Goal: Connect with others: Connect with others

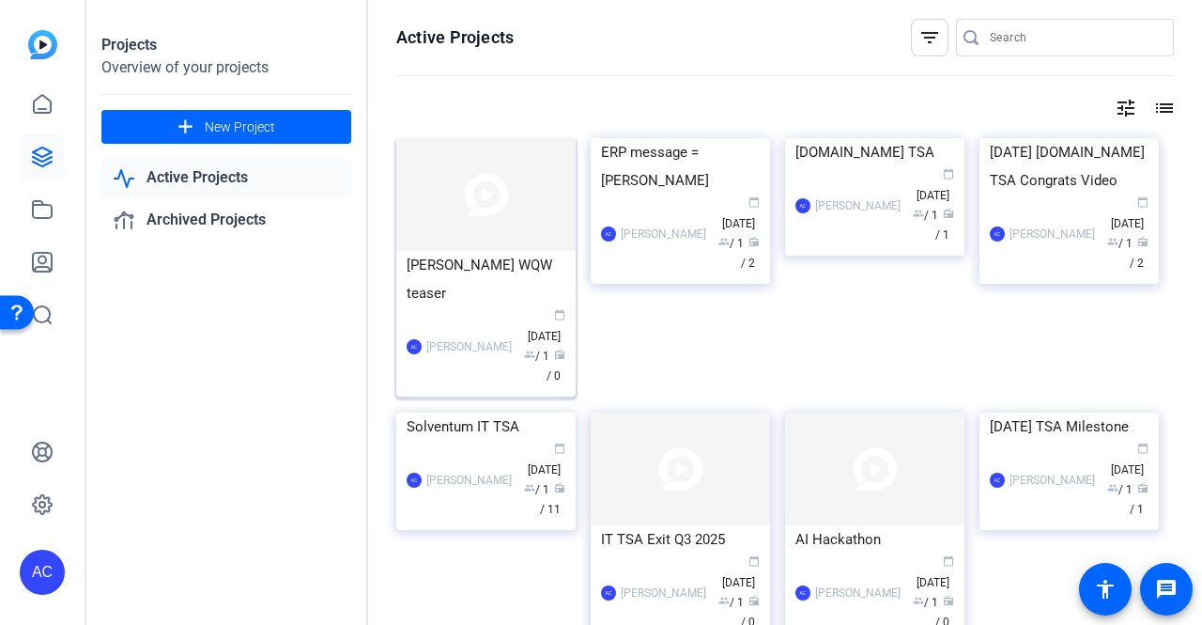
click at [479, 239] on img at bounding box center [485, 194] width 179 height 113
click at [497, 225] on img at bounding box center [485, 194] width 179 height 113
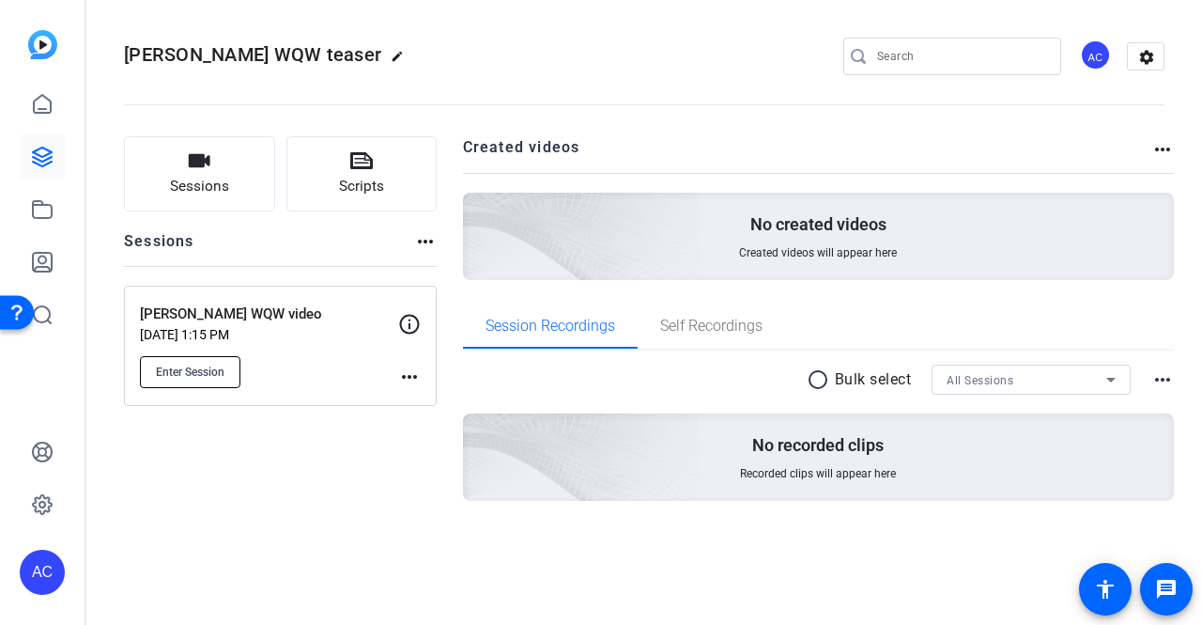
click at [195, 372] on span "Enter Session" at bounding box center [190, 371] width 69 height 15
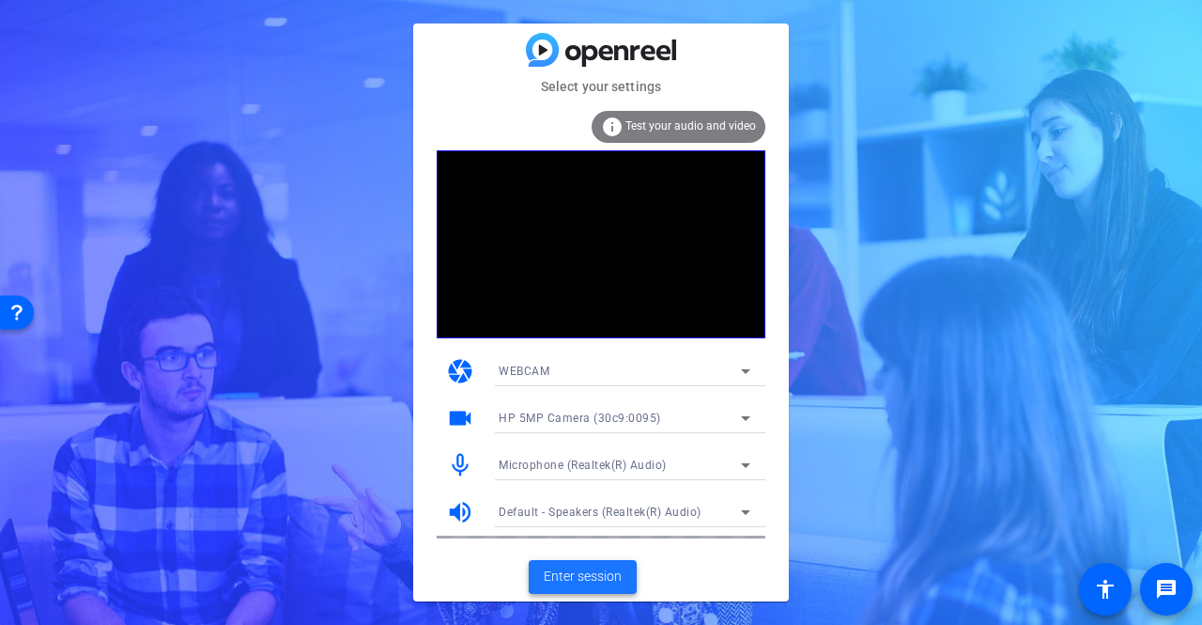
click at [576, 572] on span "Enter session" at bounding box center [583, 576] width 78 height 20
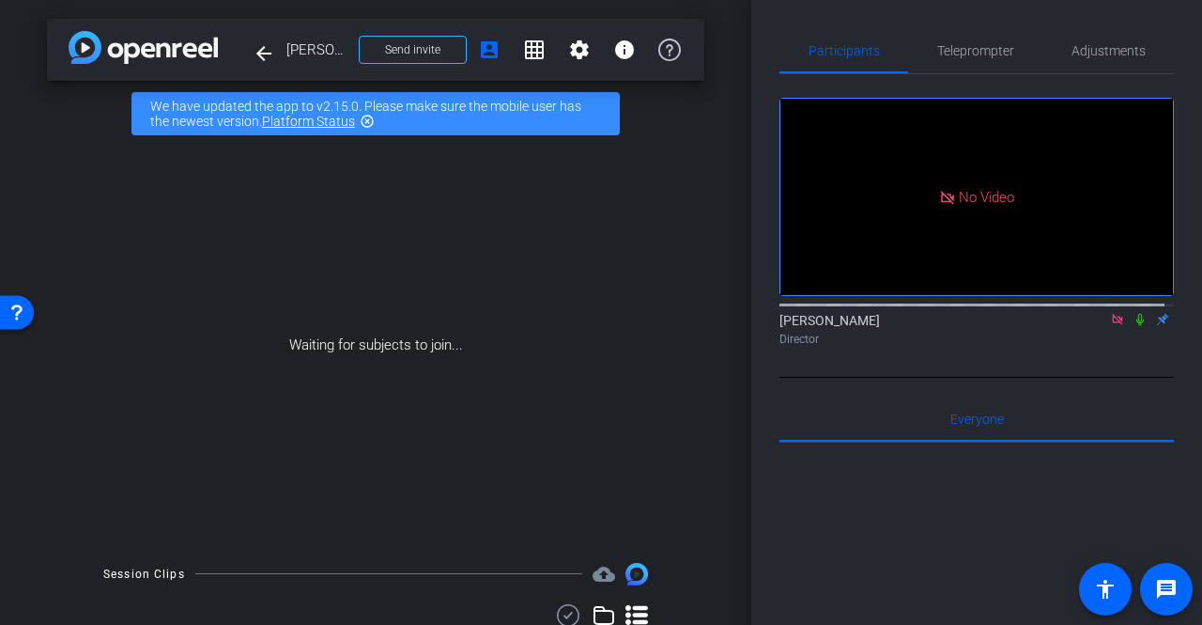
click at [368, 120] on mat-icon "highlight_off" at bounding box center [367, 121] width 15 height 15
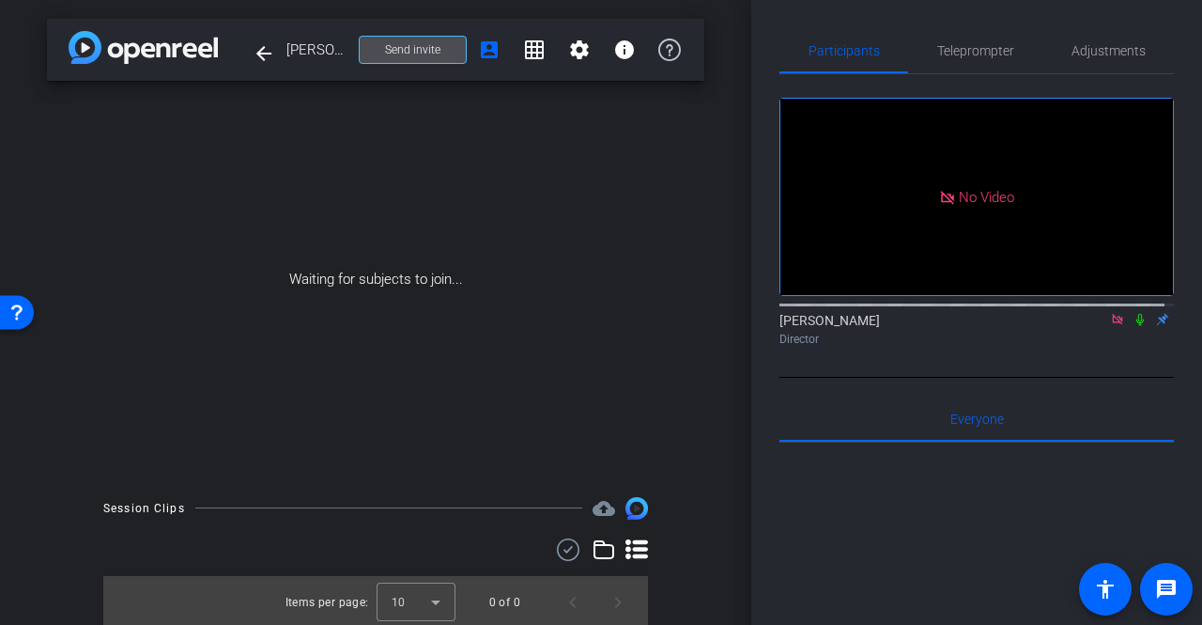
click at [406, 50] on span "Send invite" at bounding box center [412, 49] width 55 height 15
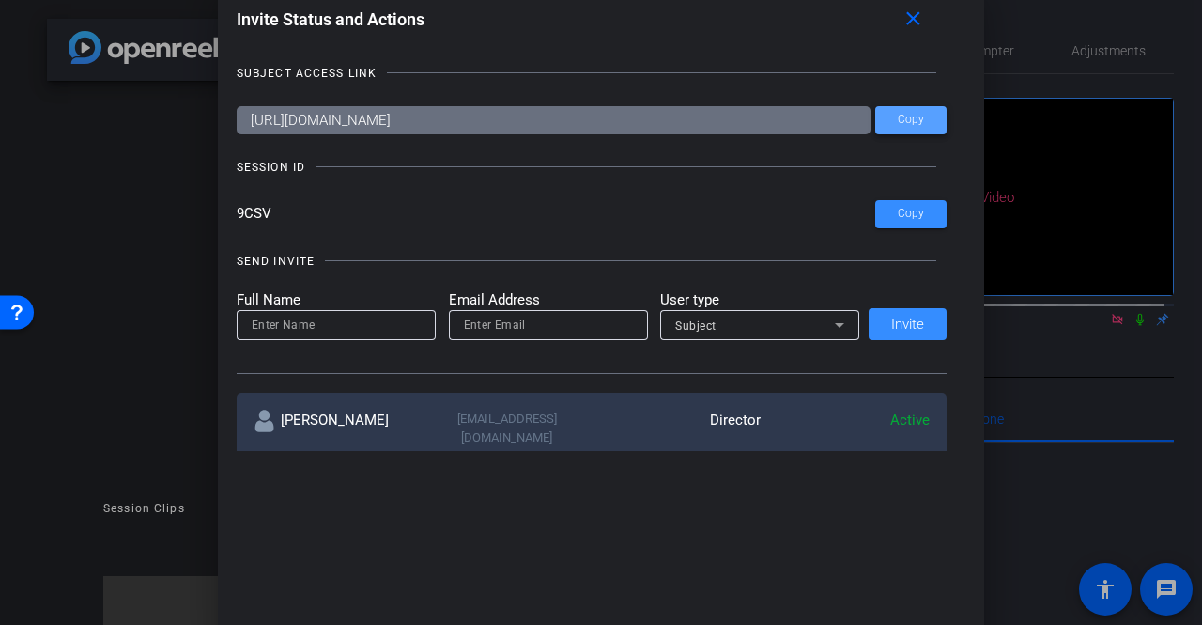
click at [908, 114] on span "Copy" at bounding box center [911, 120] width 26 height 14
click at [910, 23] on mat-icon "close" at bounding box center [913, 19] width 23 height 23
